Goal: Task Accomplishment & Management: Complete application form

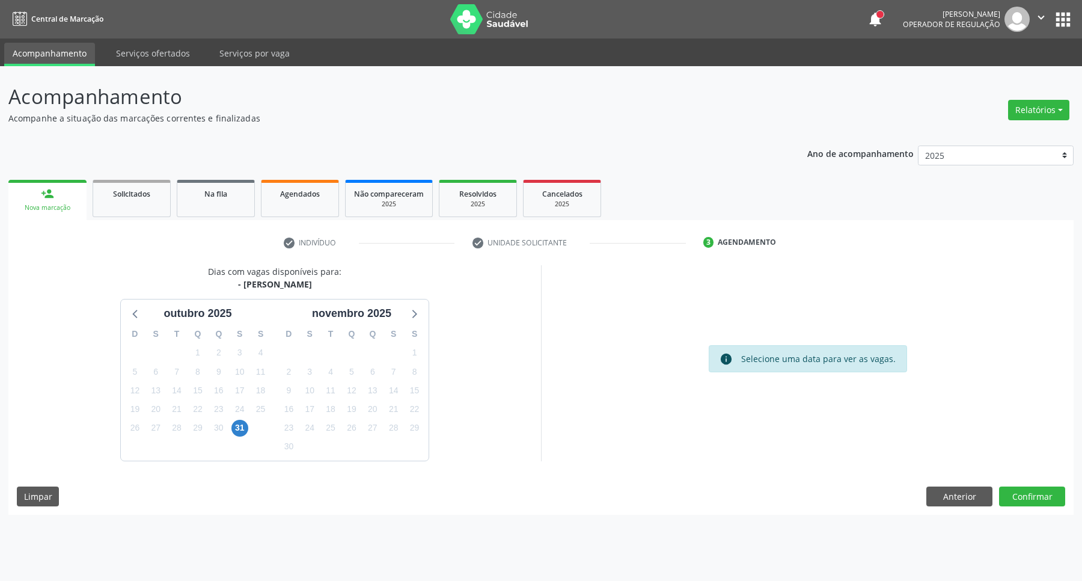
click at [479, 100] on p "Acompanhamento" at bounding box center [381, 97] width 746 height 30
click at [954, 509] on div "Dias com vagas disponíveis para: - Médico Psiquiatra [DATE] D S T Q Q S S 28 29…" at bounding box center [541, 390] width 1066 height 250
click at [951, 498] on button "Anterior" at bounding box center [960, 497] width 66 height 20
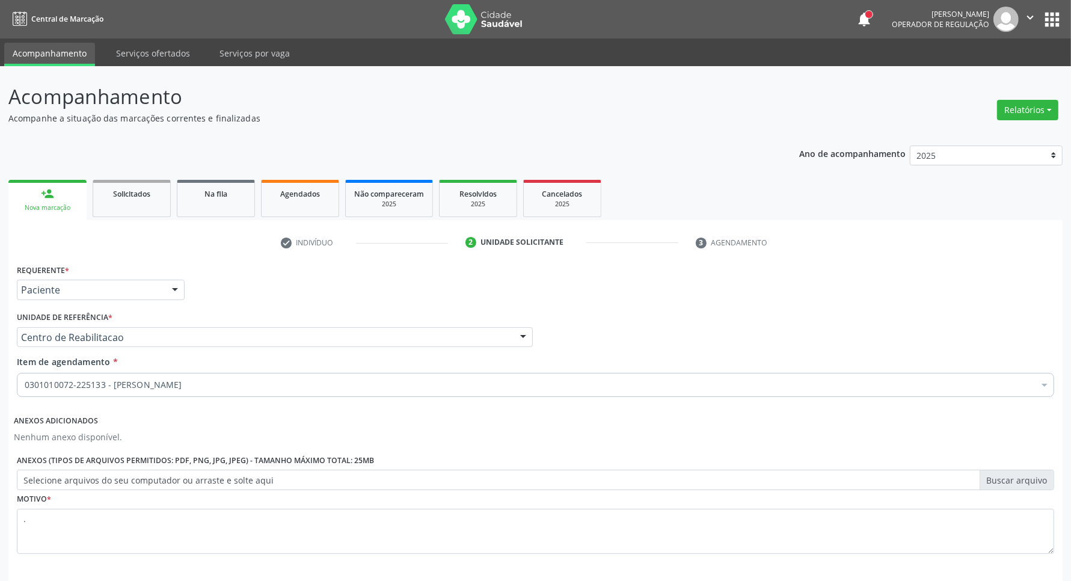
scroll to position [52, 0]
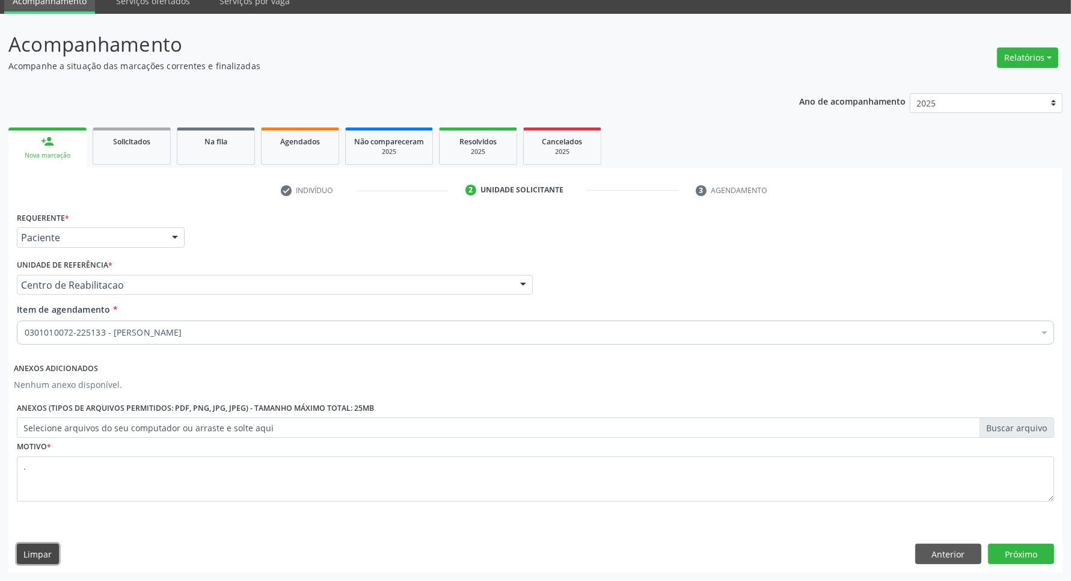
click at [52, 546] on button "Limpar" at bounding box center [38, 554] width 42 height 20
click at [40, 549] on button "Limpar" at bounding box center [38, 554] width 42 height 20
click at [924, 561] on button "Anterior" at bounding box center [948, 554] width 66 height 20
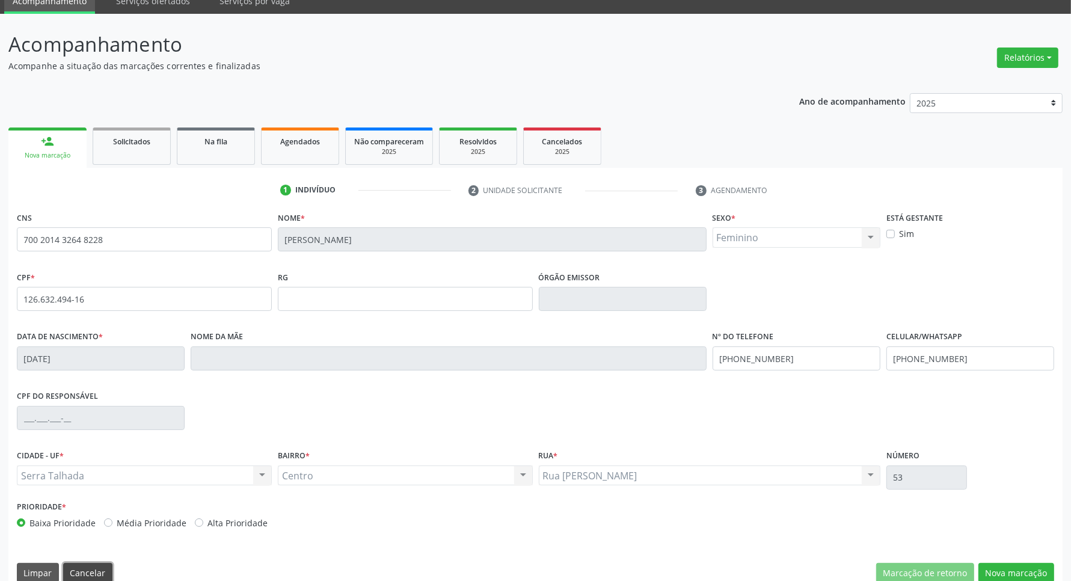
click at [79, 570] on button "Cancelar" at bounding box center [87, 573] width 49 height 20
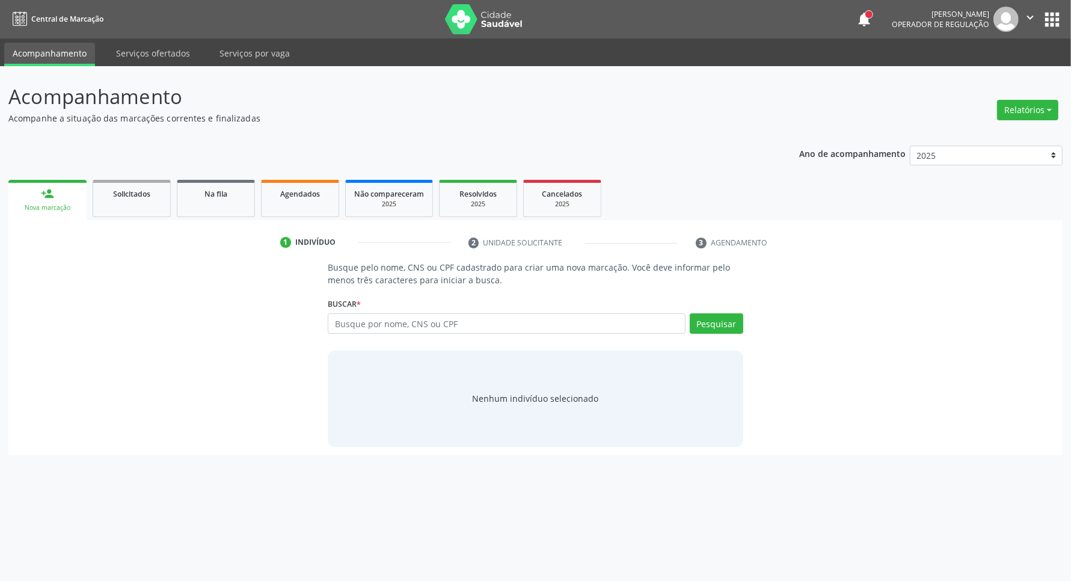
scroll to position [0, 0]
click at [408, 328] on input "text" at bounding box center [512, 323] width 363 height 20
type input "07770821444"
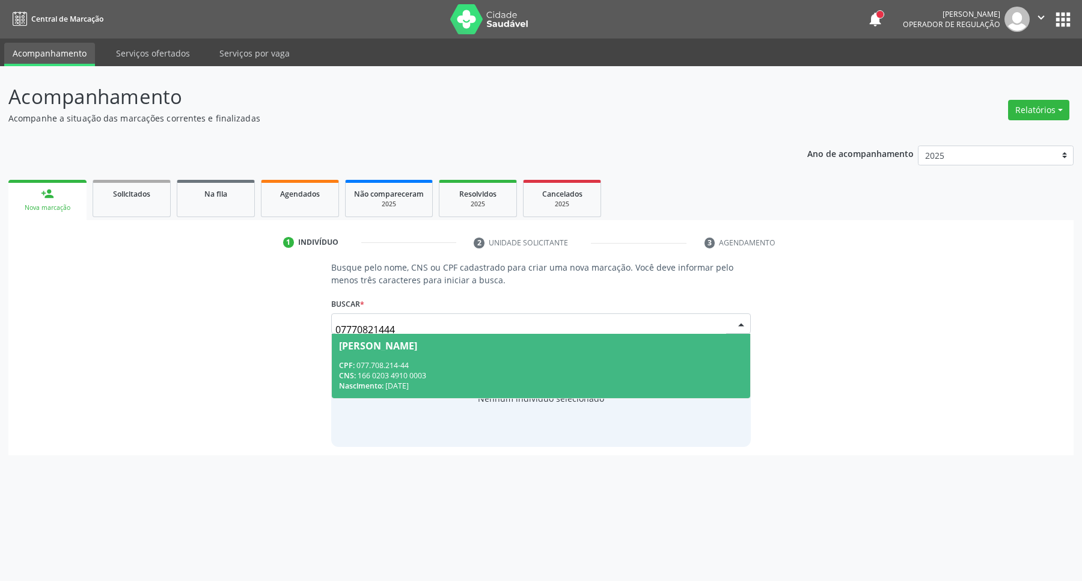
click at [531, 355] on span "[PERSON_NAME] CPF: 077.708.214-44 CNS: 166 0203 4910 0003 Nascimento: [DATE]" at bounding box center [541, 366] width 419 height 64
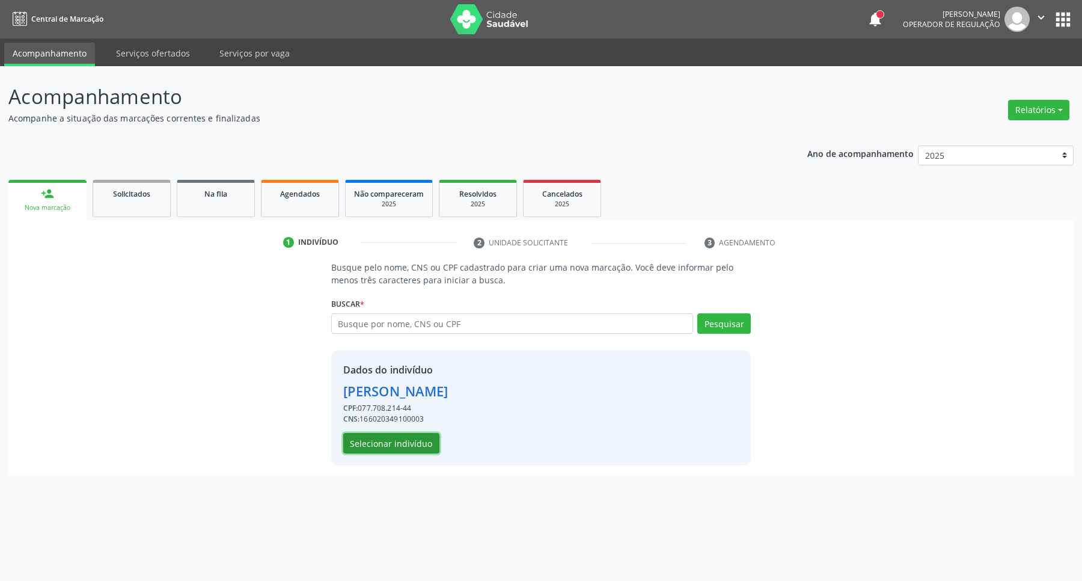
click at [390, 439] on button "Selecionar indivíduo" at bounding box center [391, 443] width 96 height 20
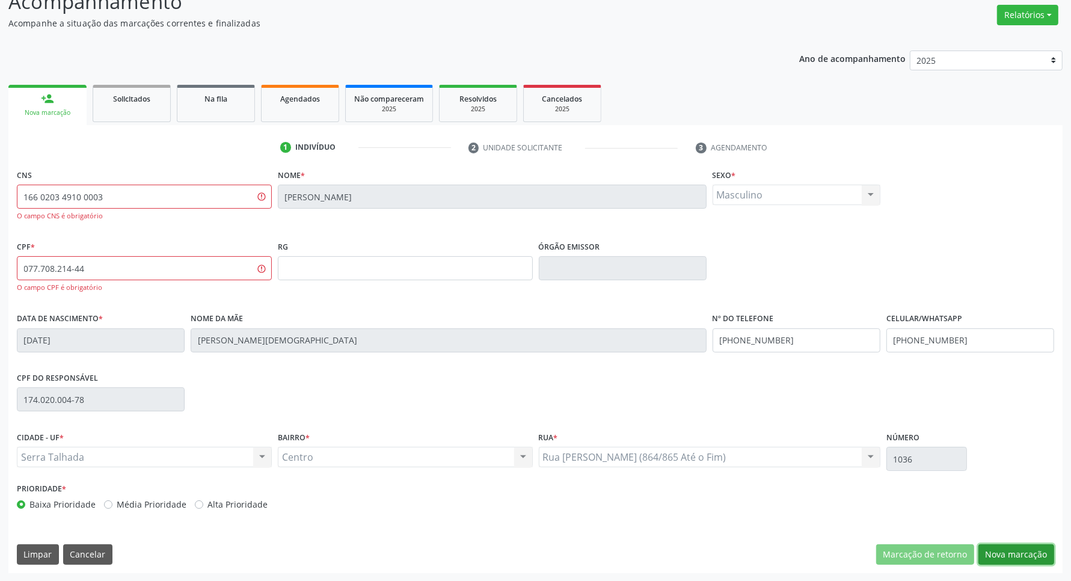
drag, startPoint x: 999, startPoint y: 548, endPoint x: 969, endPoint y: 524, distance: 38.5
click at [994, 546] on button "Nova marcação" at bounding box center [1016, 554] width 76 height 20
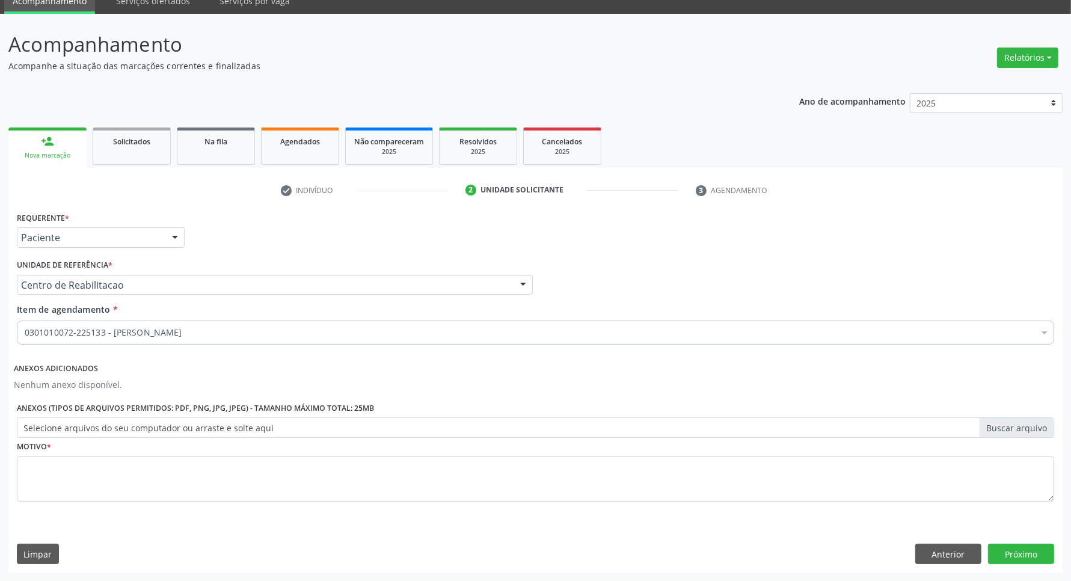
scroll to position [52, 0]
click at [112, 479] on textarea at bounding box center [535, 479] width 1037 height 46
type textarea "."
click at [1028, 554] on button "Próximo" at bounding box center [1021, 554] width 66 height 20
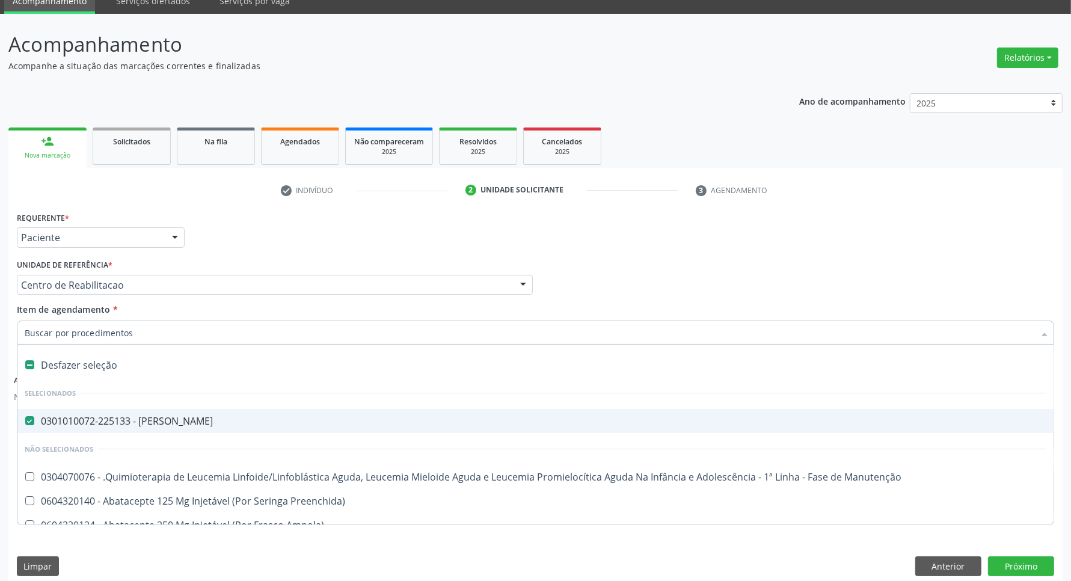
click at [666, 244] on div "Requerente * Paciente Profissional de Saúde Paciente Nenhum resultado encontrad…" at bounding box center [535, 232] width 1043 height 47
drag, startPoint x: 107, startPoint y: 364, endPoint x: 127, endPoint y: 331, distance: 38.4
click at [107, 362] on div "Desfazer seleção" at bounding box center [535, 365] width 1036 height 24
checkbox Psiquiatra "false"
click at [127, 331] on input "Item de agendamento *" at bounding box center [530, 333] width 1010 height 24
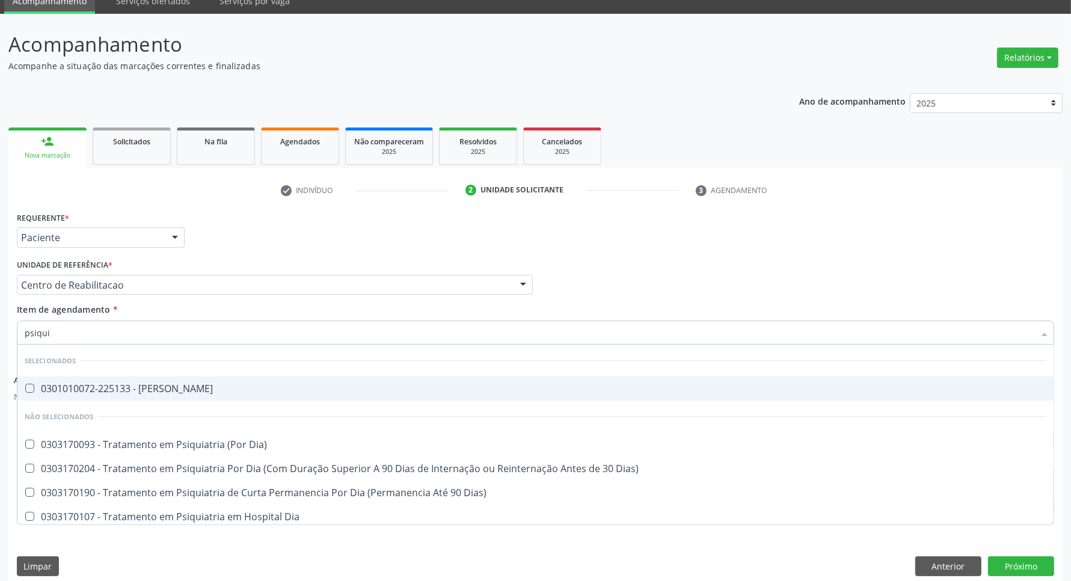
type input "psiquia"
click at [149, 384] on div "0301010072-225133 - [PERSON_NAME]" at bounding box center [536, 389] width 1022 height 10
checkbox Psiquiatra "true"
click at [850, 227] on div "Requerente * Paciente Profissional de Saúde Paciente Nenhum resultado encontrad…" at bounding box center [535, 232] width 1043 height 47
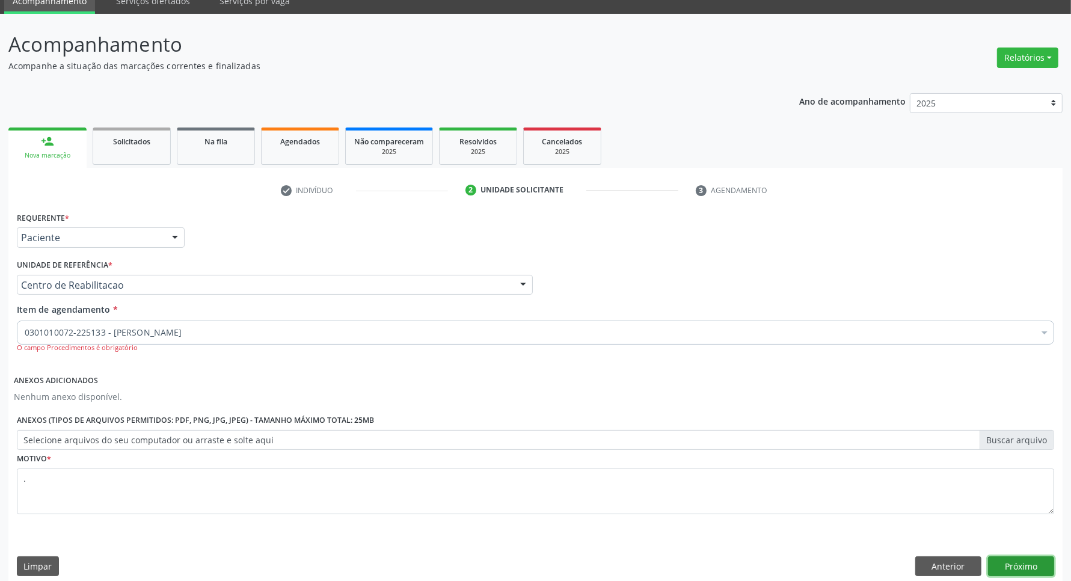
click at [1040, 556] on button "Próximo" at bounding box center [1021, 566] width 66 height 20
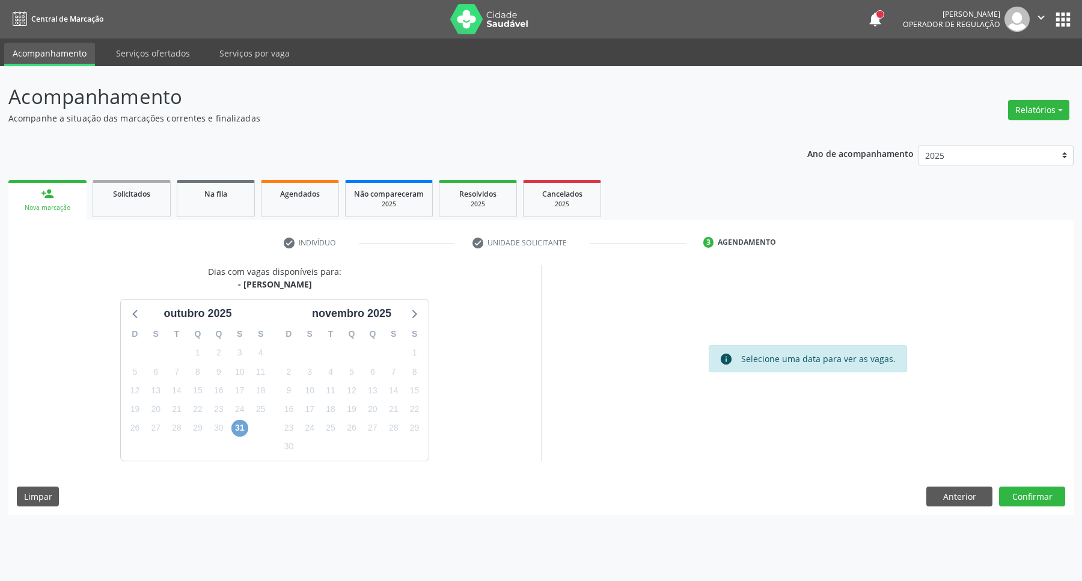
drag, startPoint x: 242, startPoint y: 422, endPoint x: 380, endPoint y: 403, distance: 139.6
click at [242, 422] on span "31" at bounding box center [240, 428] width 17 height 17
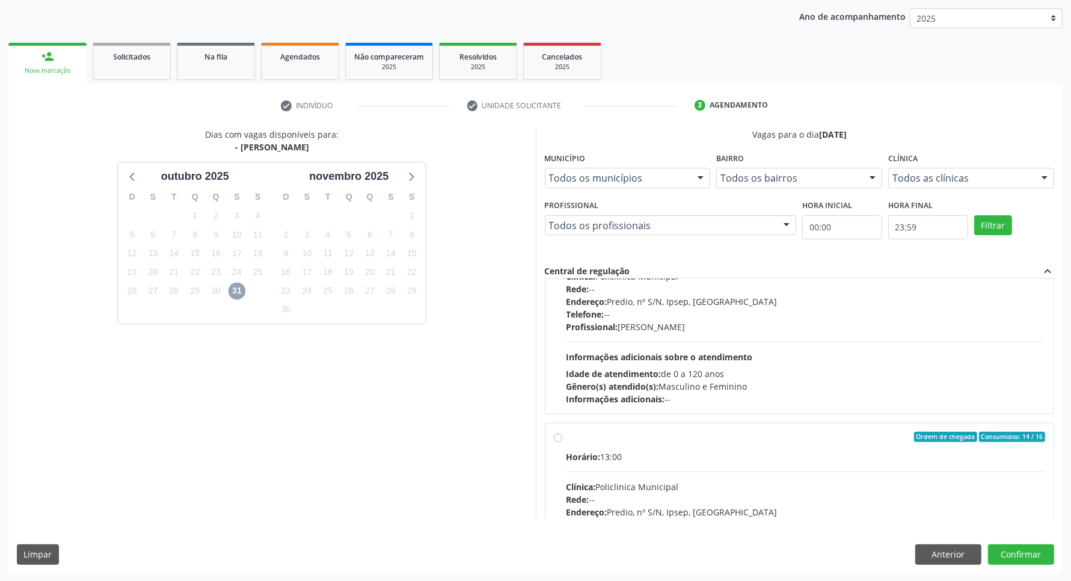
scroll to position [190, 0]
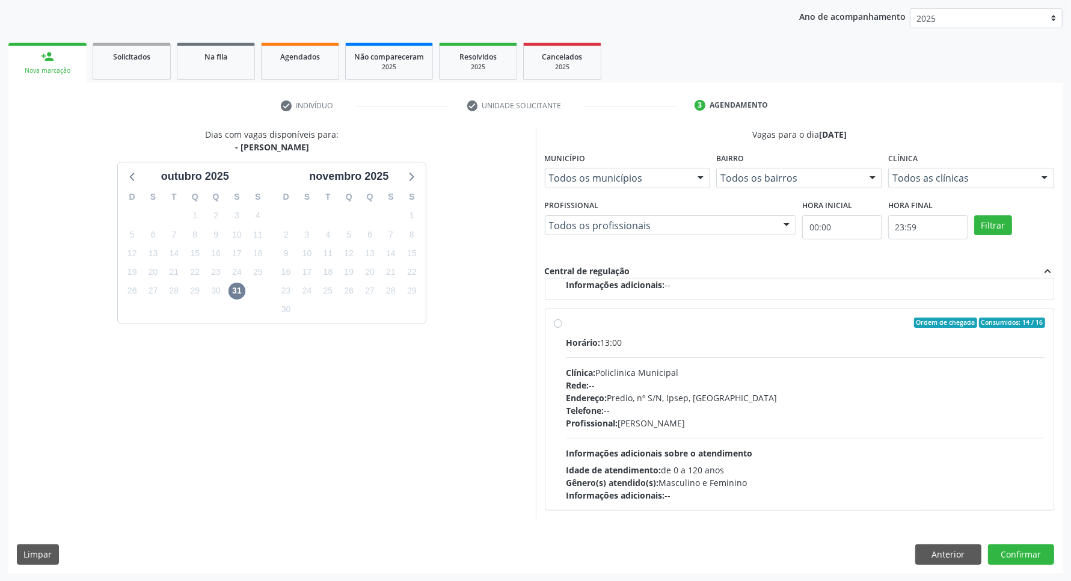
click at [887, 422] on div "Profissional: [PERSON_NAME]" at bounding box center [805, 423] width 479 height 13
click at [562, 328] on input "Ordem de chegada Consumidos: 14 / 16 Horário: 13:00 Clínica: Policlinica Munici…" at bounding box center [558, 323] width 8 height 11
radio input "true"
click at [1017, 555] on button "Confirmar" at bounding box center [1021, 554] width 66 height 20
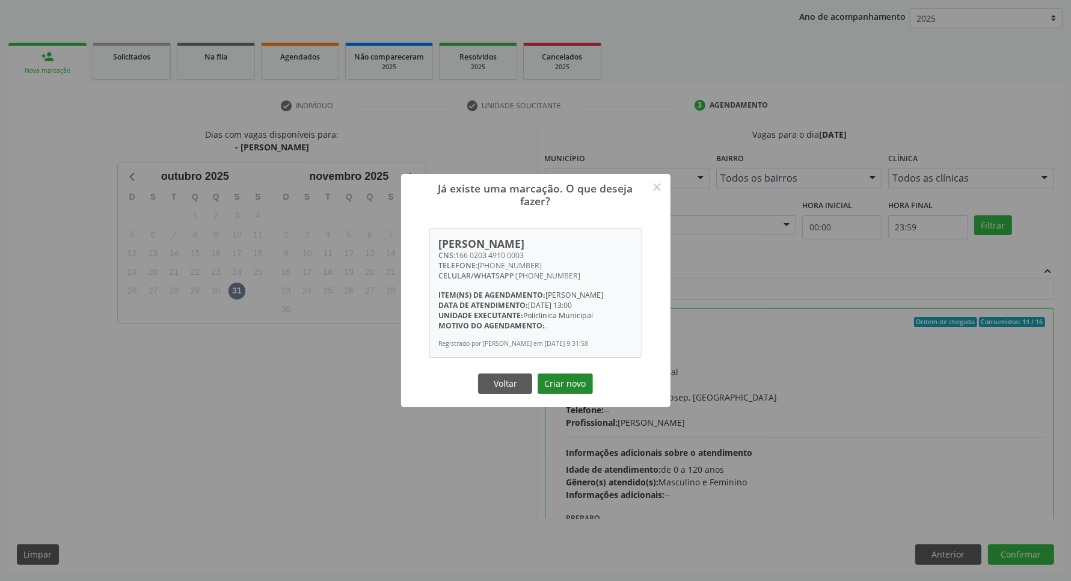
click at [568, 394] on button "Criar novo" at bounding box center [565, 383] width 55 height 20
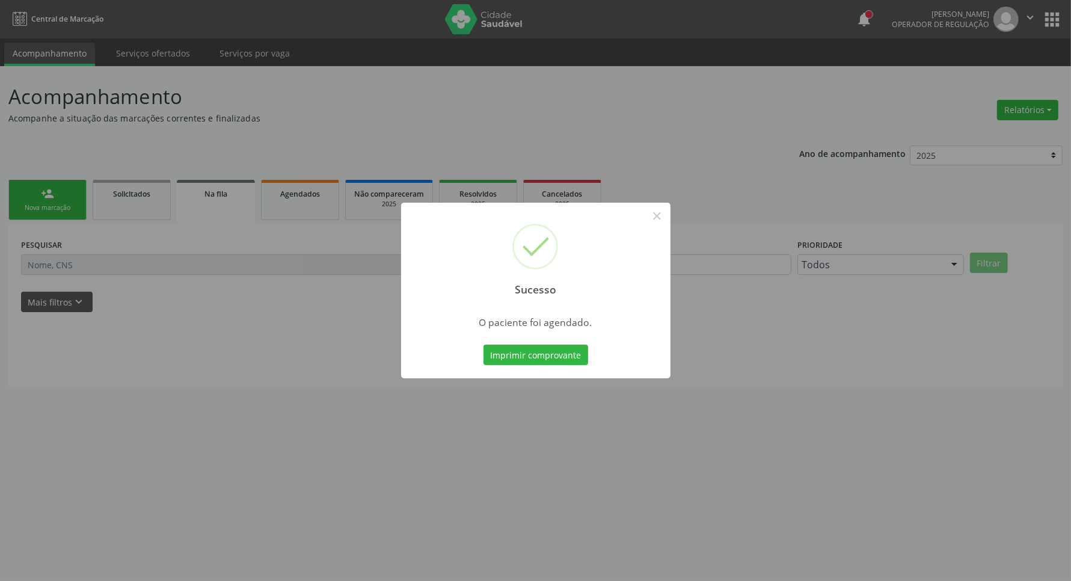
scroll to position [0, 0]
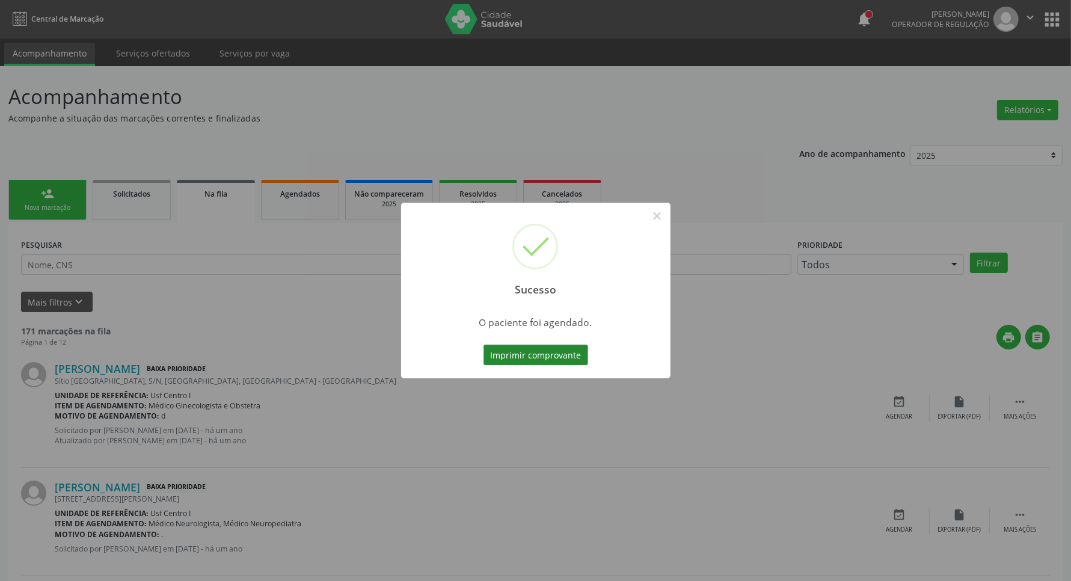
click at [560, 355] on button "Imprimir comprovante" at bounding box center [535, 355] width 105 height 20
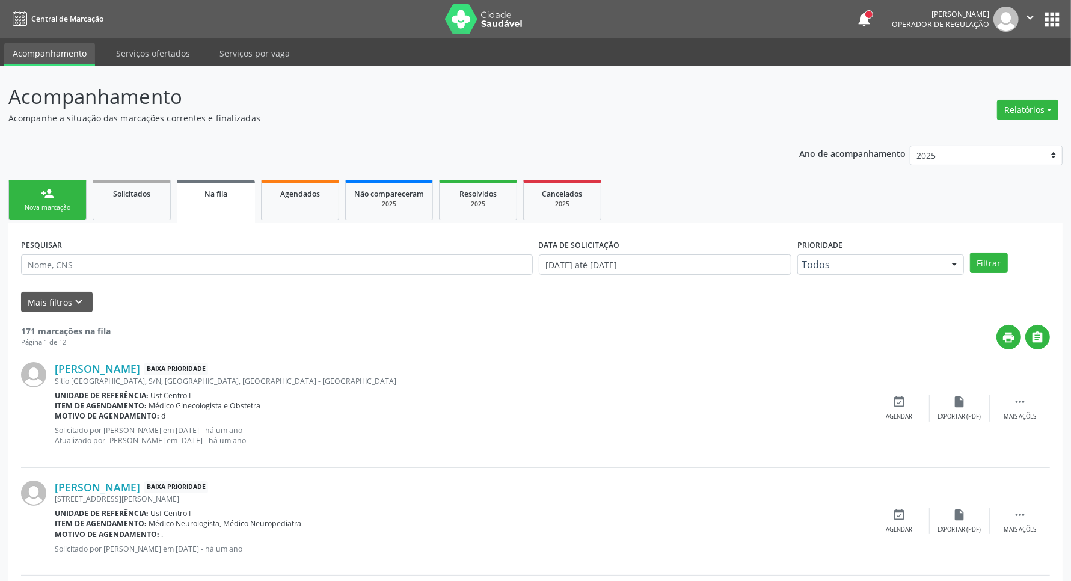
click at [63, 204] on div "Nova marcação" at bounding box center [47, 207] width 60 height 9
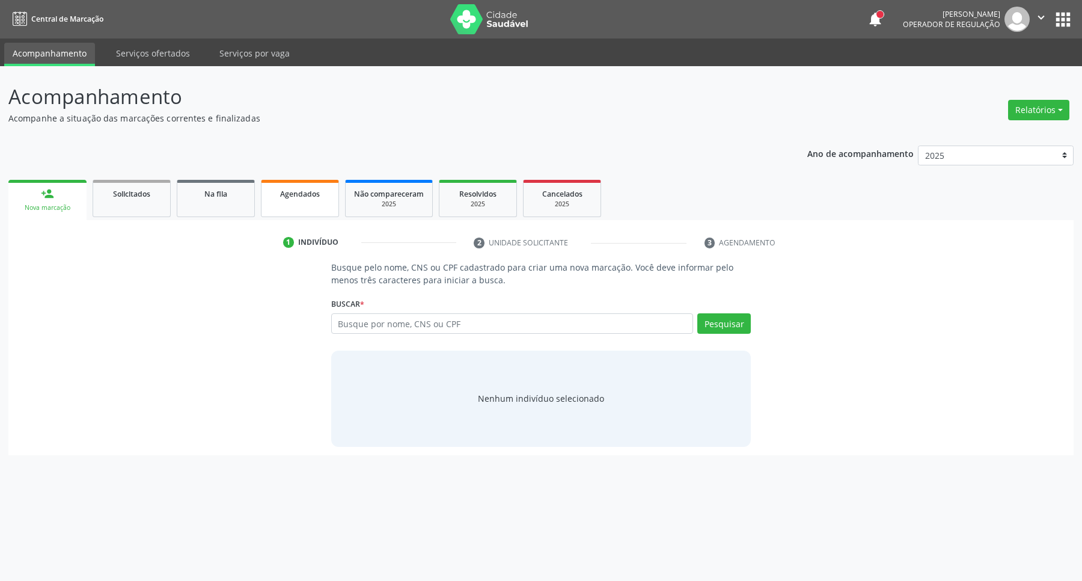
drag, startPoint x: 295, startPoint y: 197, endPoint x: 305, endPoint y: 196, distance: 10.3
click at [296, 197] on span "Agendados" at bounding box center [300, 194] width 40 height 10
select select "9"
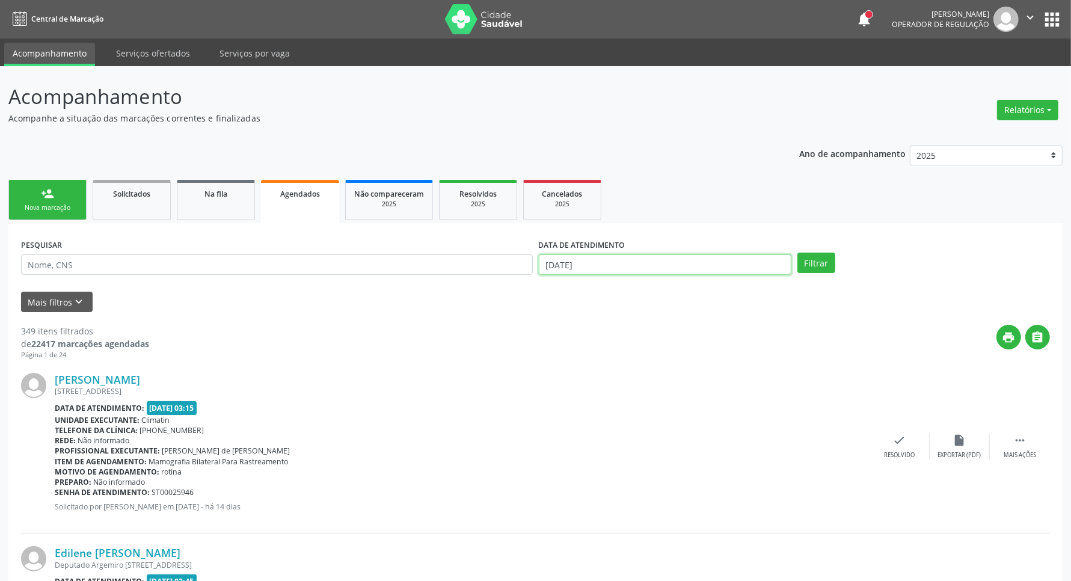
click at [615, 262] on input "[DATE]" at bounding box center [665, 264] width 253 height 20
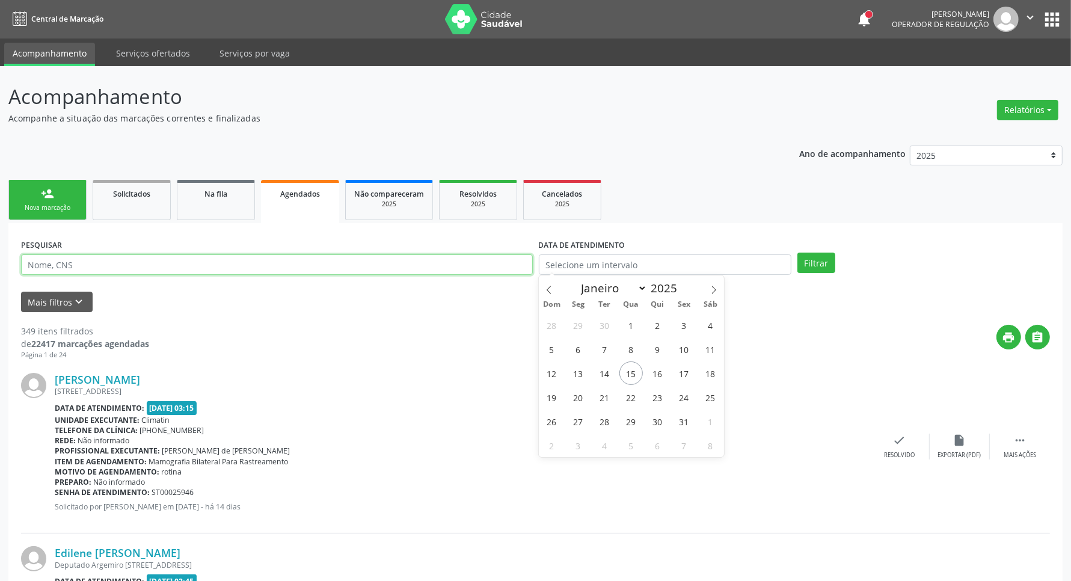
click at [280, 266] on input "text" at bounding box center [277, 264] width 512 height 20
paste input "[PERSON_NAME]"
type input "[PERSON_NAME]"
click at [797, 253] on button "Filtrar" at bounding box center [816, 263] width 38 height 20
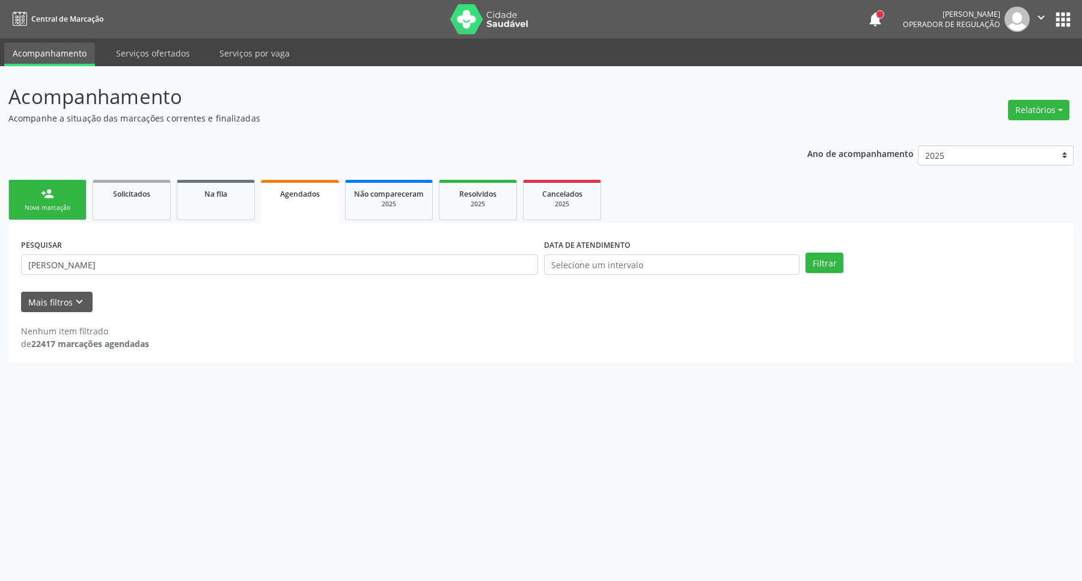
click at [52, 204] on div "Nova marcação" at bounding box center [47, 207] width 60 height 9
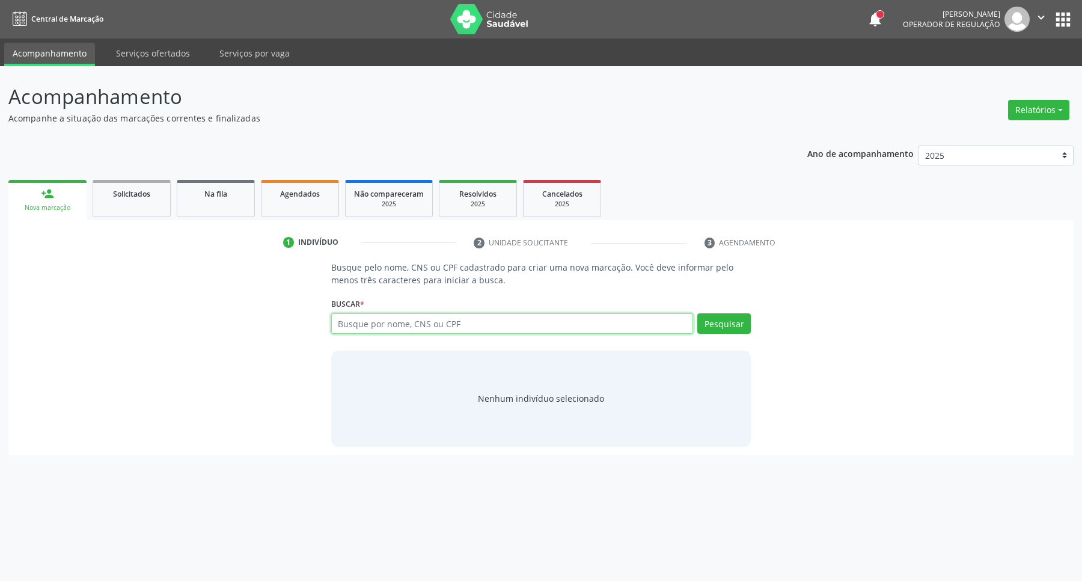
click at [480, 331] on input "text" at bounding box center [512, 323] width 363 height 20
type input "d"
type input "[PERSON_NAME]"
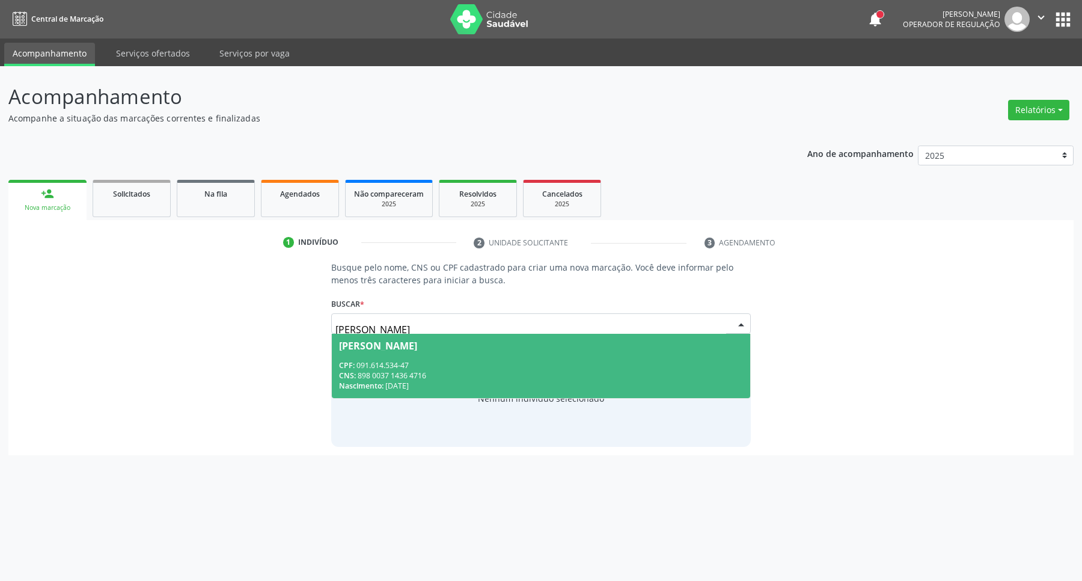
click at [352, 361] on span "CPF:" at bounding box center [347, 365] width 16 height 10
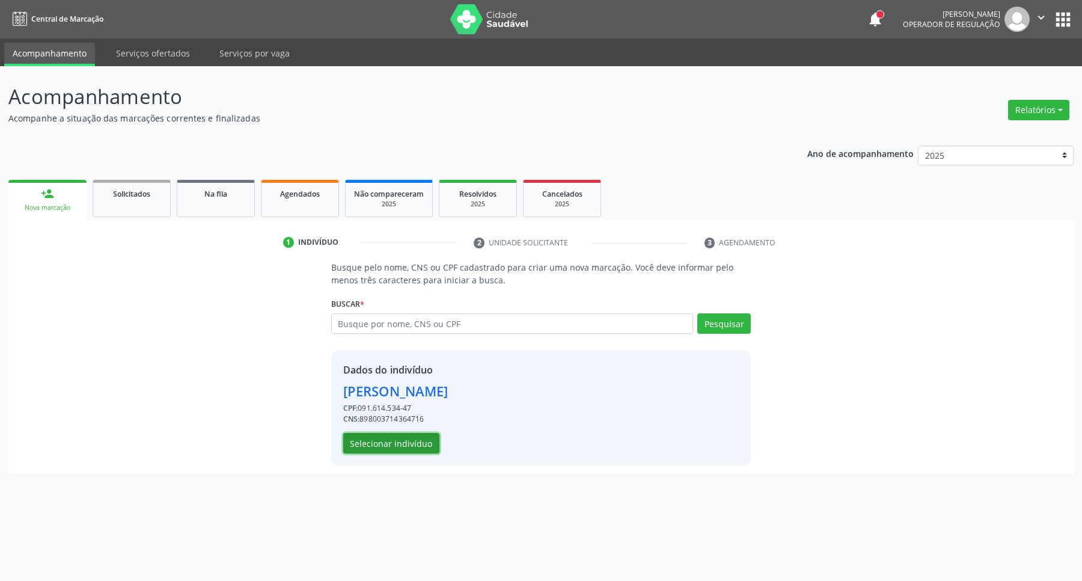
click at [429, 437] on button "Selecionar indivíduo" at bounding box center [391, 443] width 96 height 20
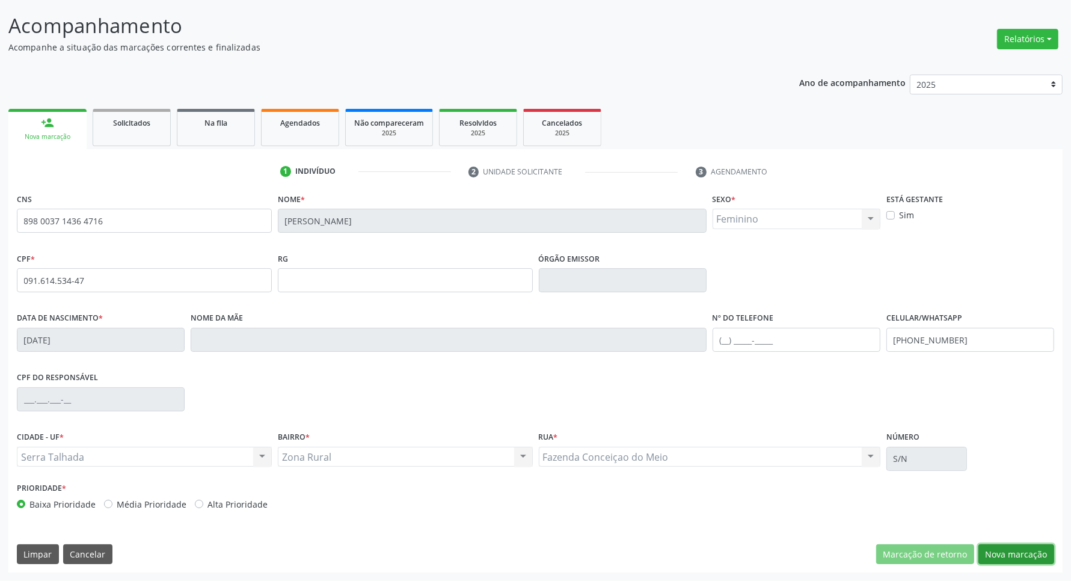
drag, startPoint x: 1023, startPoint y: 548, endPoint x: 707, endPoint y: 475, distance: 324.7
click at [1021, 549] on button "Nova marcação" at bounding box center [1016, 554] width 76 height 20
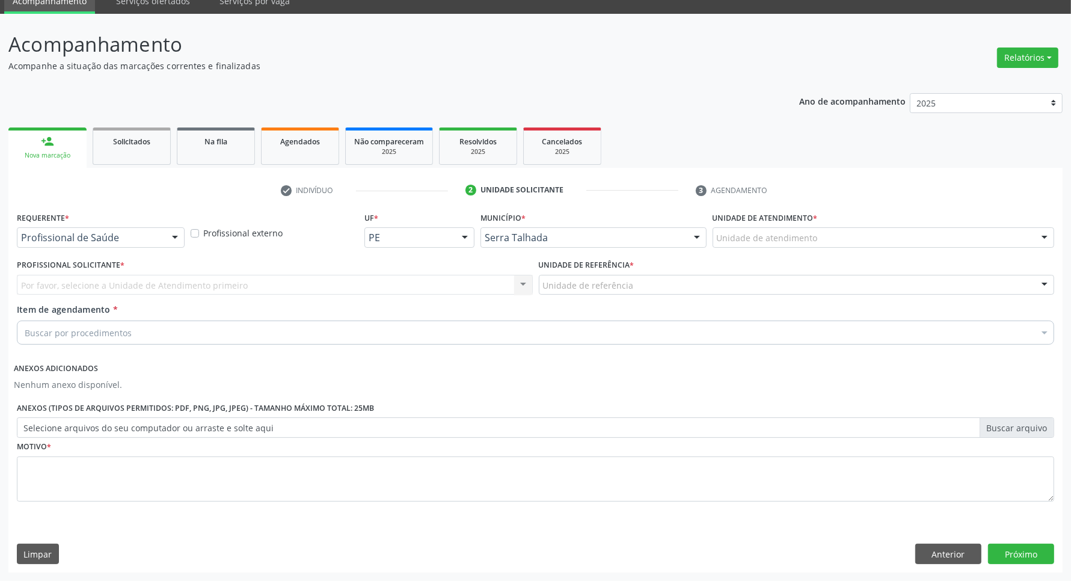
click at [174, 235] on div at bounding box center [175, 238] width 18 height 20
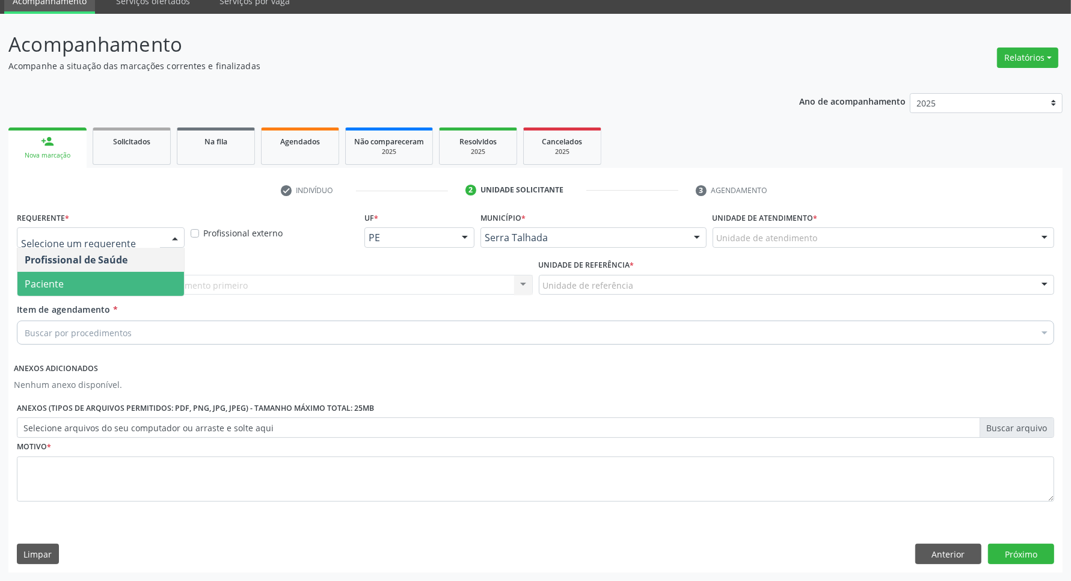
click at [148, 275] on span "Paciente" at bounding box center [100, 284] width 167 height 24
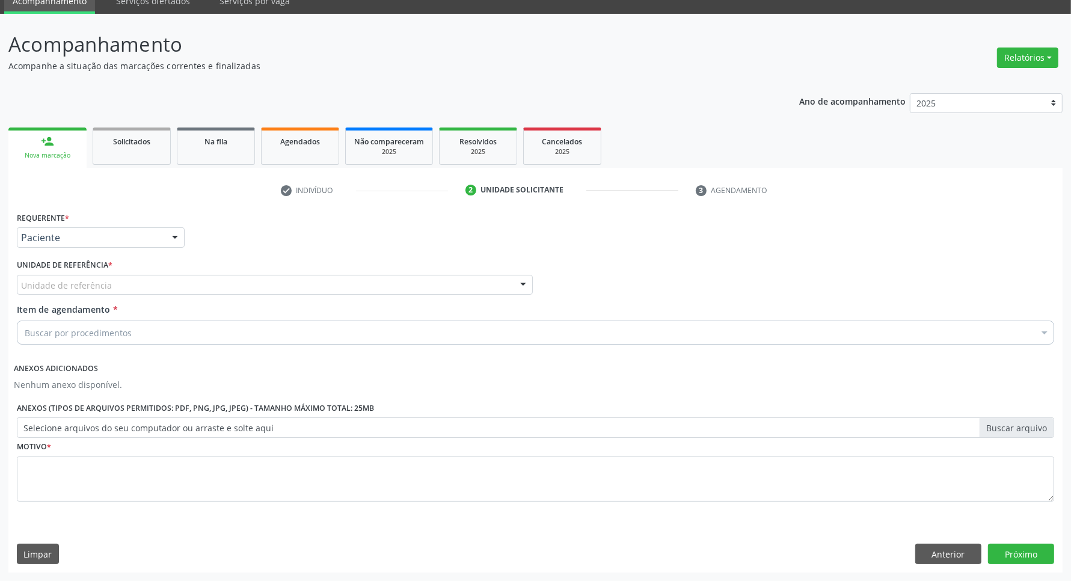
click at [140, 287] on div "Unidade de referência" at bounding box center [275, 285] width 516 height 20
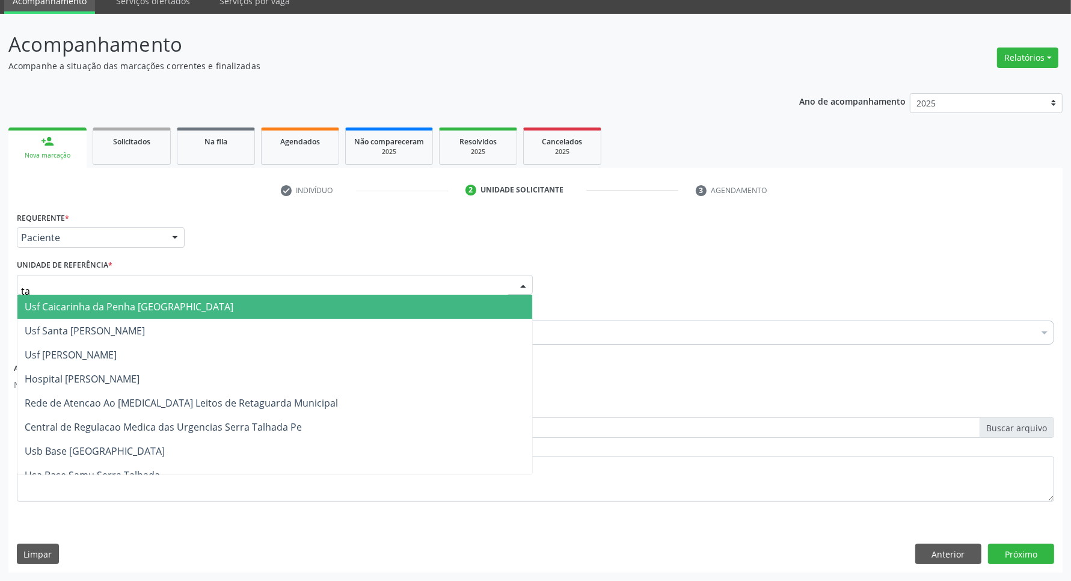
type input "tau"
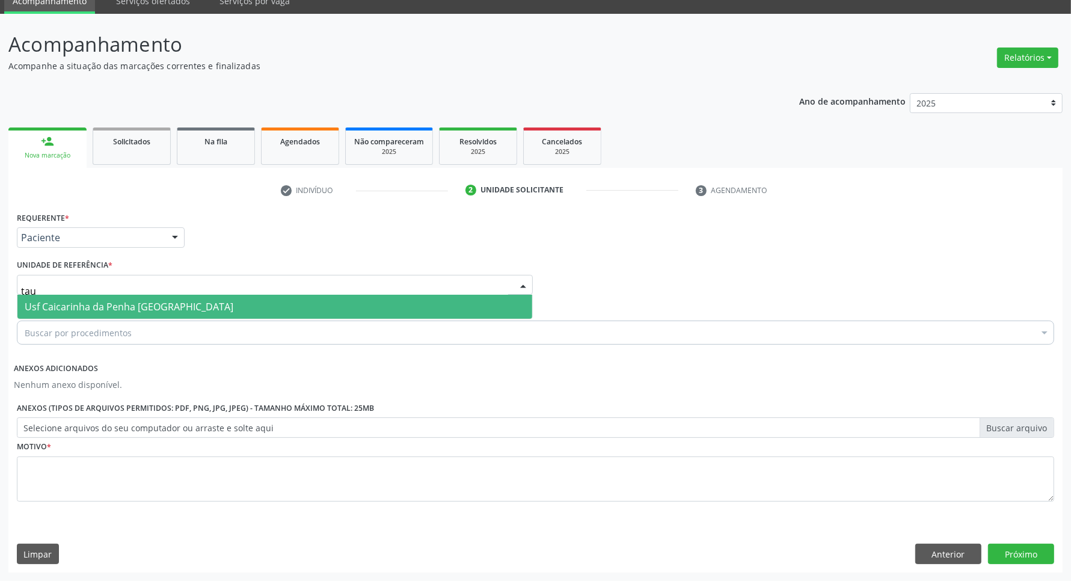
click at [109, 305] on span "Usf Caicarinha da Penha [GEOGRAPHIC_DATA]" at bounding box center [129, 306] width 209 height 13
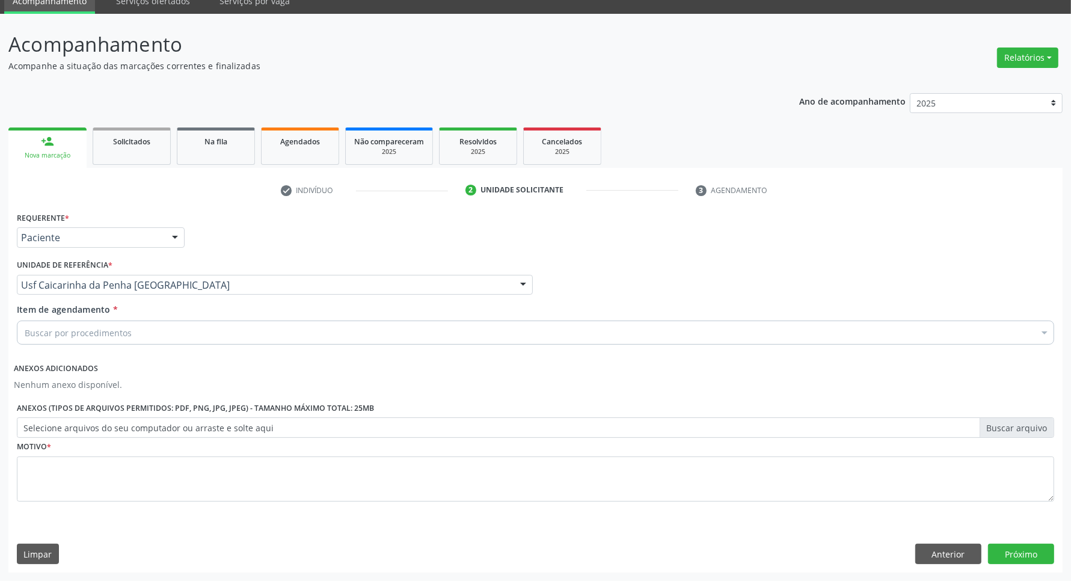
click at [92, 342] on div "Buscar por procedimentos" at bounding box center [535, 333] width 1037 height 24
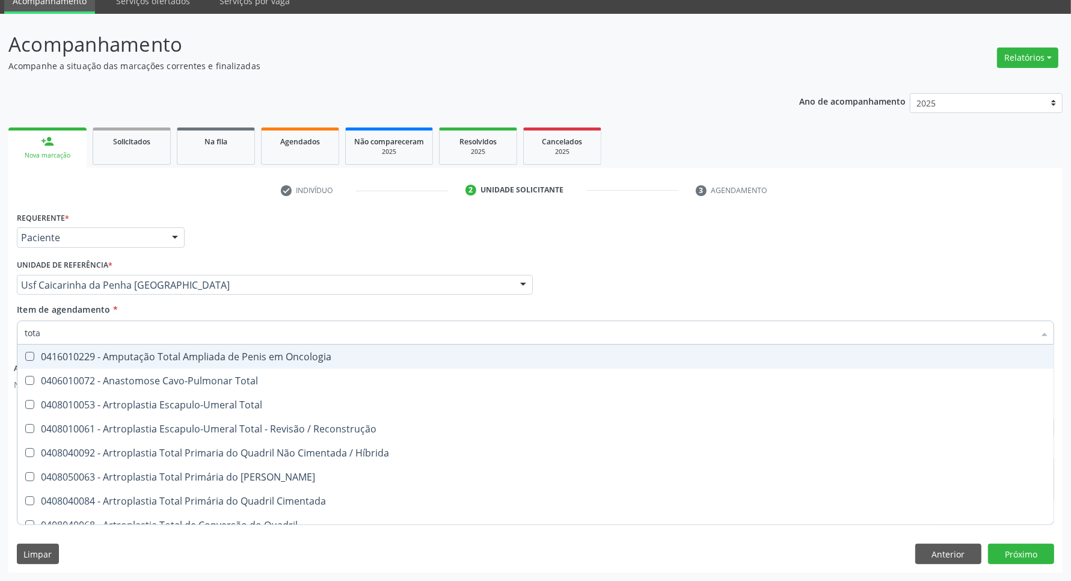
type input "total"
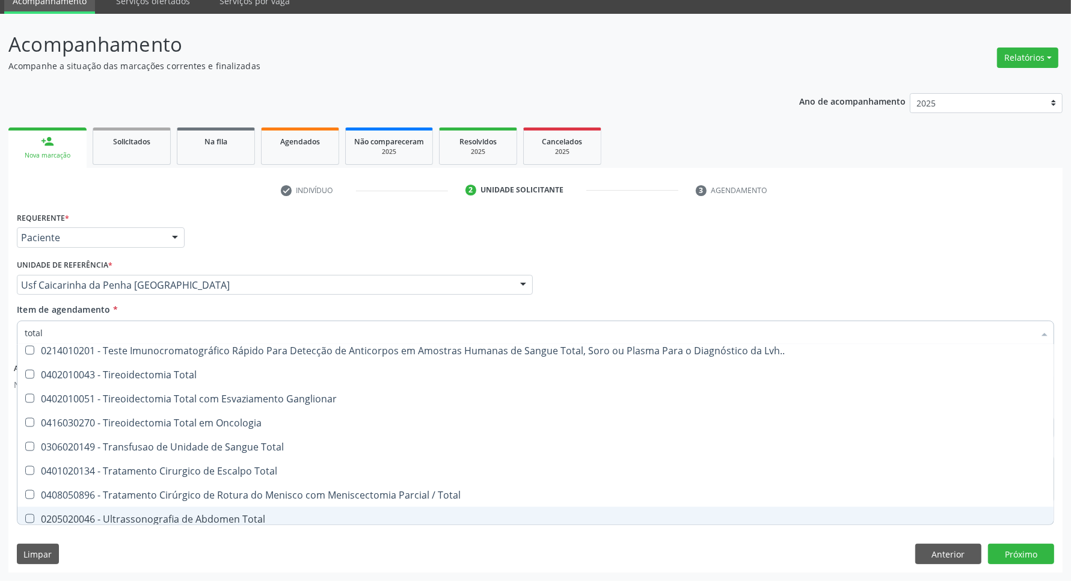
scroll to position [1985, 0]
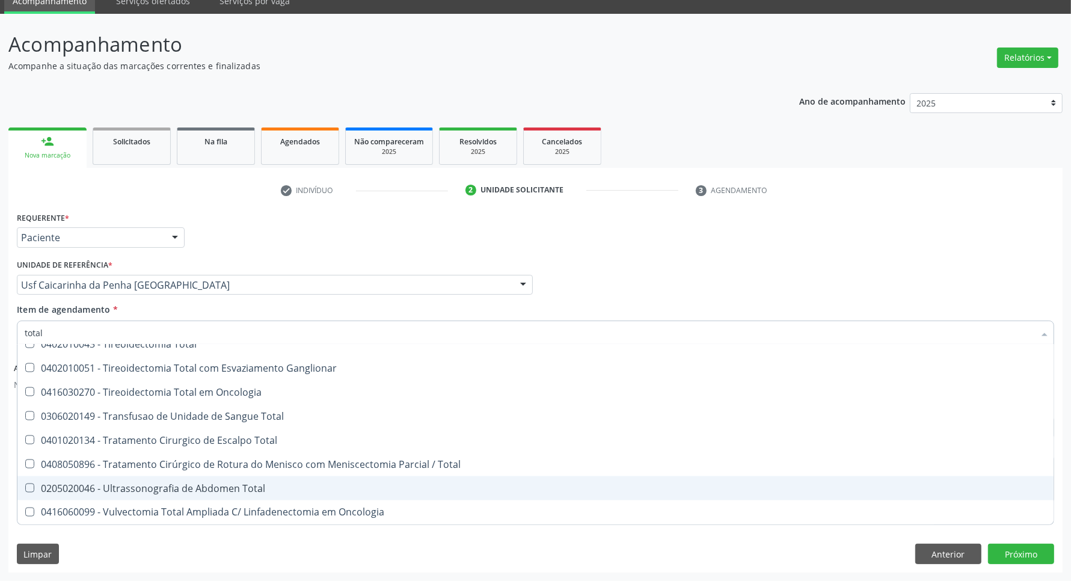
click at [241, 488] on div "0205020046 - Ultrassonografia de Abdomen Total" at bounding box center [536, 488] width 1022 height 10
checkbox Total "true"
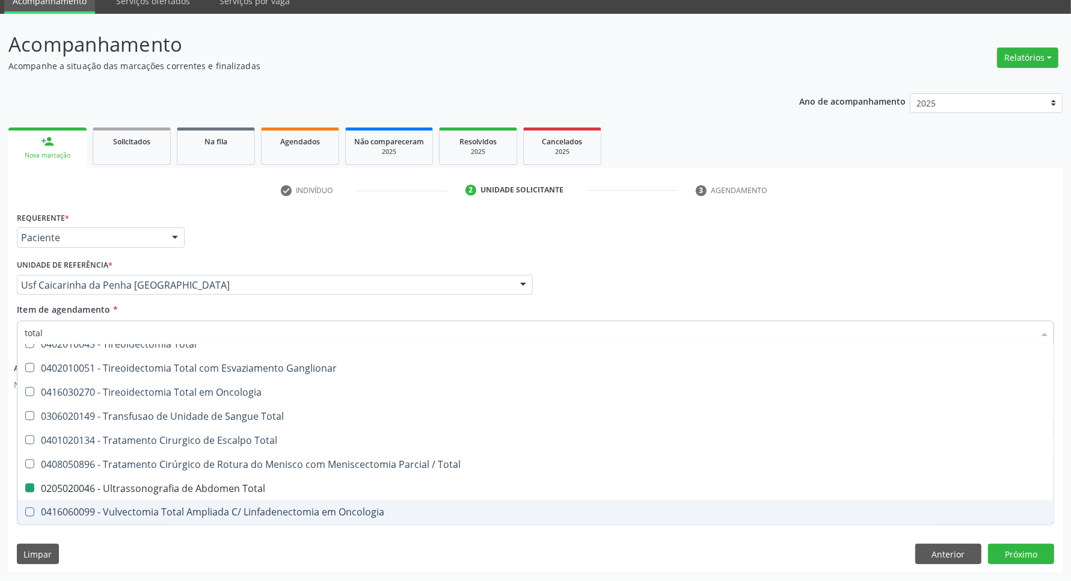
drag, startPoint x: 640, startPoint y: 552, endPoint x: 544, endPoint y: 484, distance: 117.8
click at [639, 552] on div "Limpar Anterior Próximo" at bounding box center [535, 554] width 1037 height 20
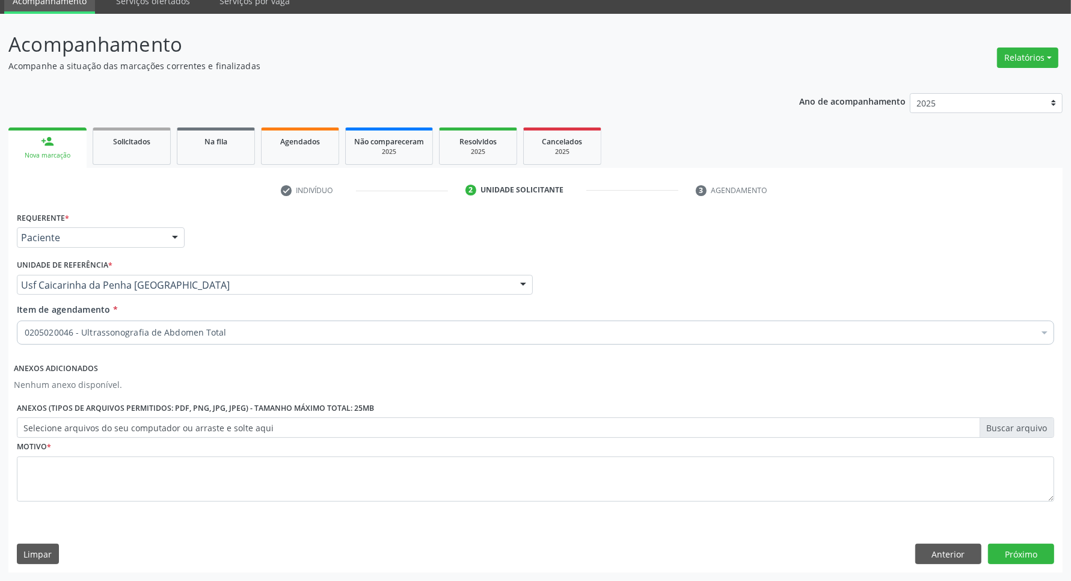
scroll to position [0, 0]
click at [362, 478] on textarea at bounding box center [535, 479] width 1037 height 46
type textarea "."
click at [1036, 560] on button "Próximo" at bounding box center [1021, 554] width 66 height 20
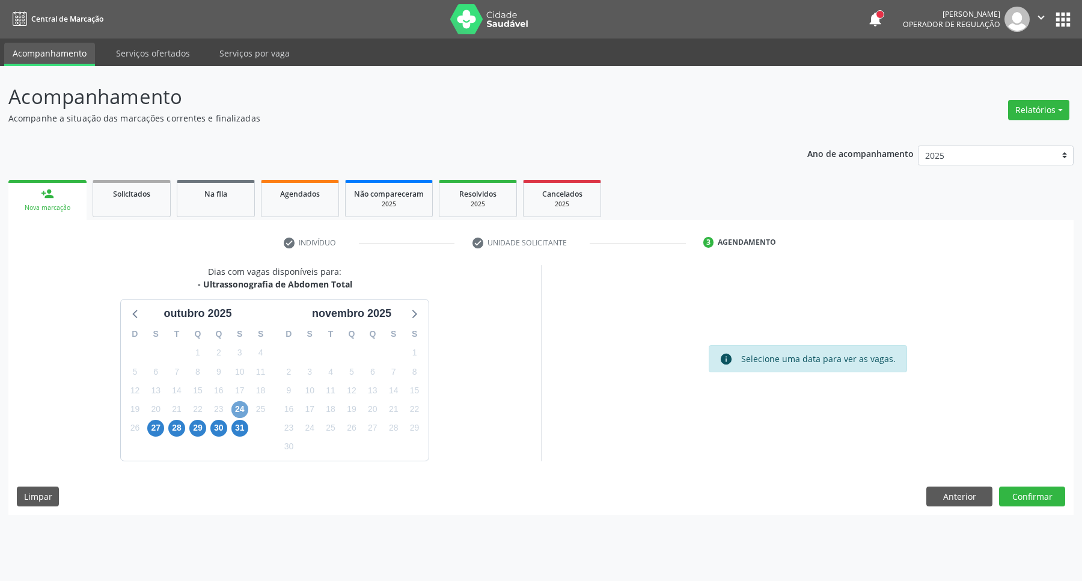
click at [239, 413] on span "24" at bounding box center [240, 409] width 17 height 17
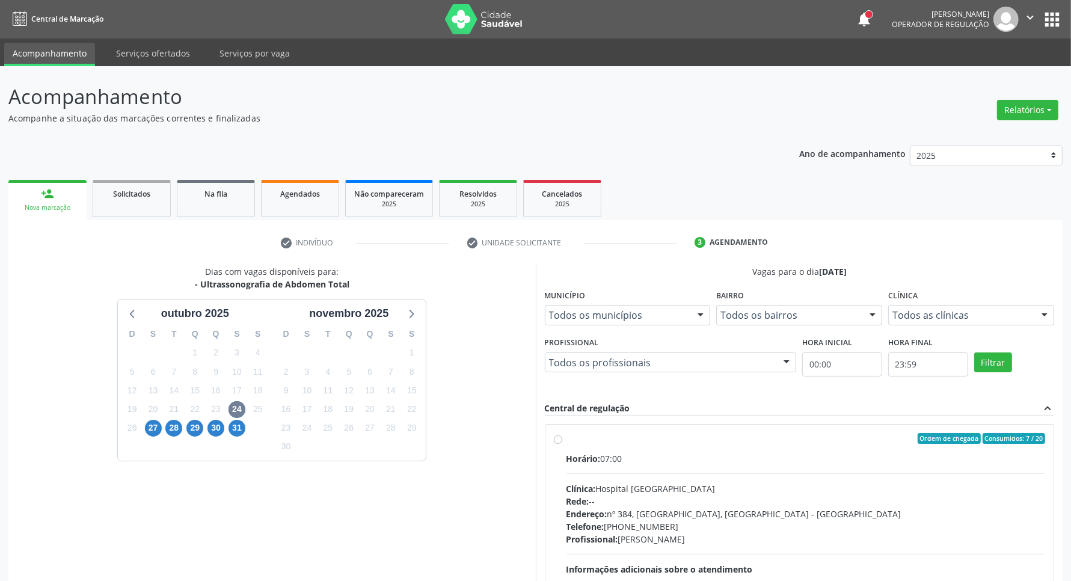
click at [687, 447] on label "Ordem de chegada Consumidos: 7 / 20 Horário: 07:00 Clínica: Hospital [GEOGRAPHI…" at bounding box center [805, 525] width 479 height 185
click at [562, 444] on input "Ordem de chegada Consumidos: 7 / 20 Horário: 07:00 Clínica: Hospital [GEOGRAPHI…" at bounding box center [558, 438] width 8 height 11
radio input "true"
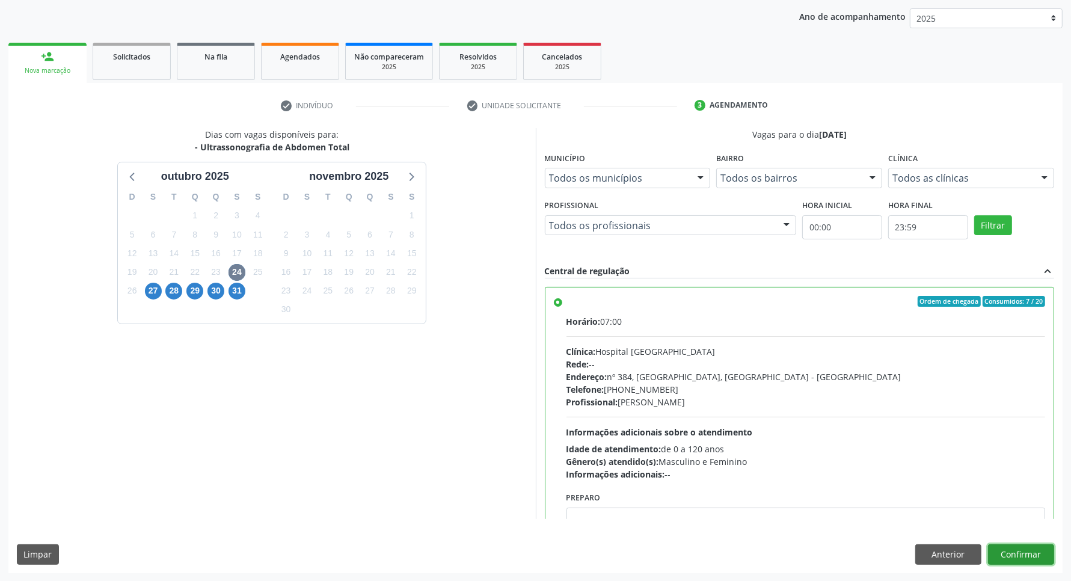
click at [999, 551] on button "Confirmar" at bounding box center [1021, 554] width 66 height 20
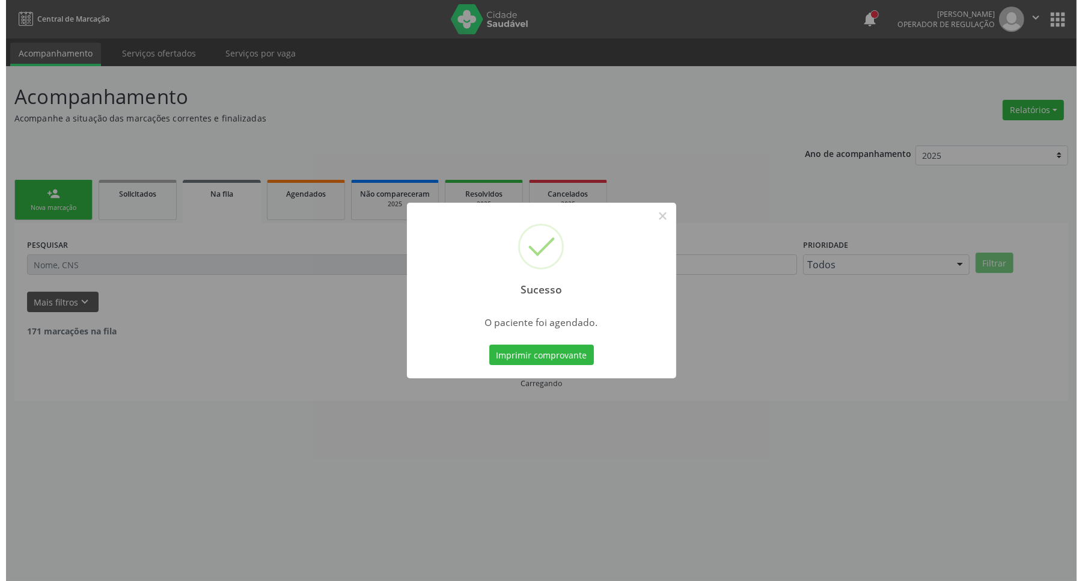
scroll to position [0, 0]
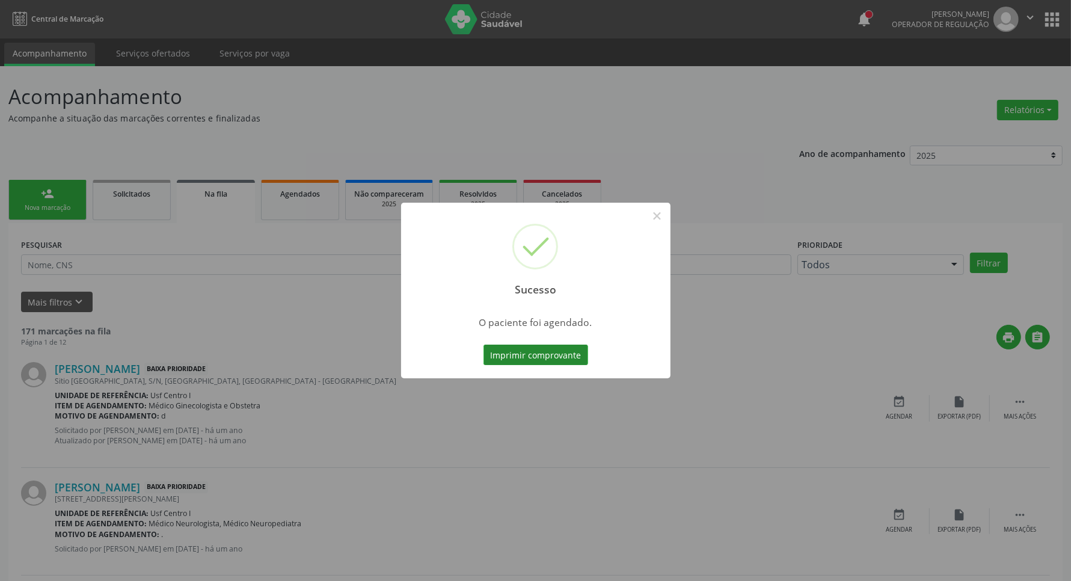
click at [537, 353] on button "Imprimir comprovante" at bounding box center [535, 355] width 105 height 20
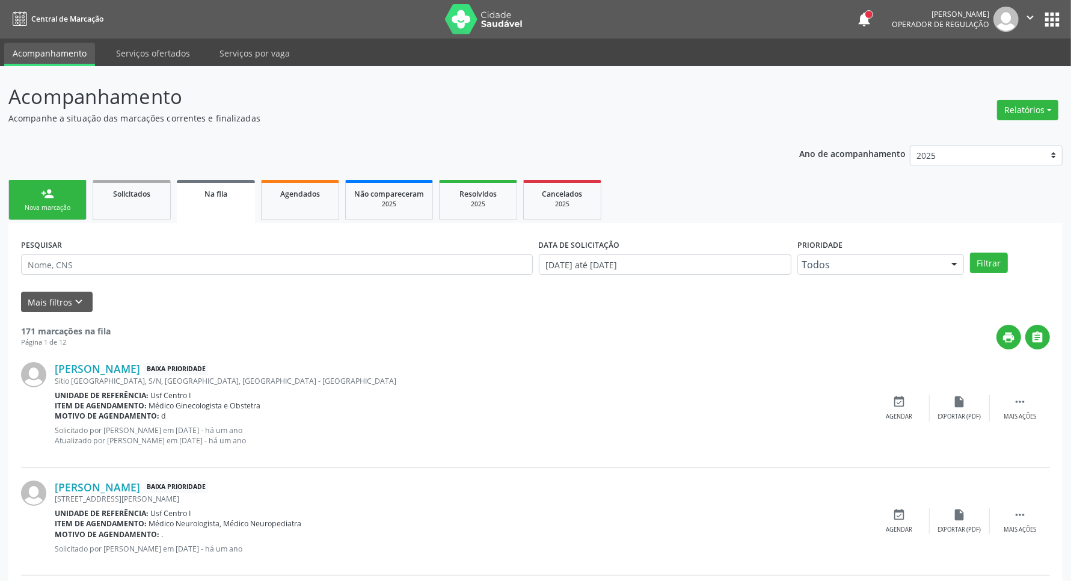
click at [53, 197] on div "person_add" at bounding box center [47, 193] width 13 height 13
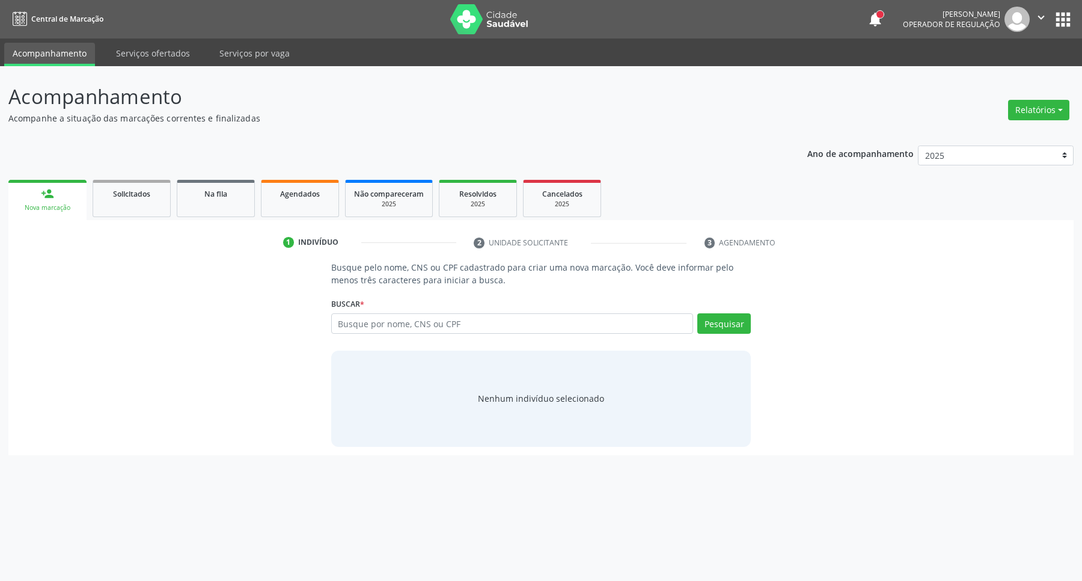
click at [1066, 13] on button "apps" at bounding box center [1063, 19] width 21 height 21
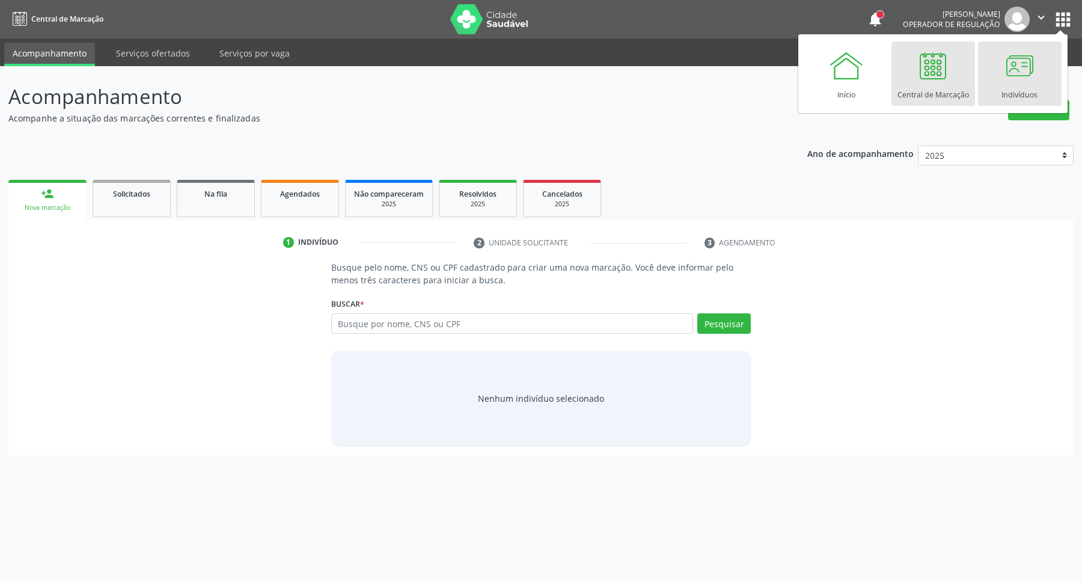
click at [1013, 75] on div at bounding box center [1020, 66] width 36 height 36
